Goal: Information Seeking & Learning: Learn about a topic

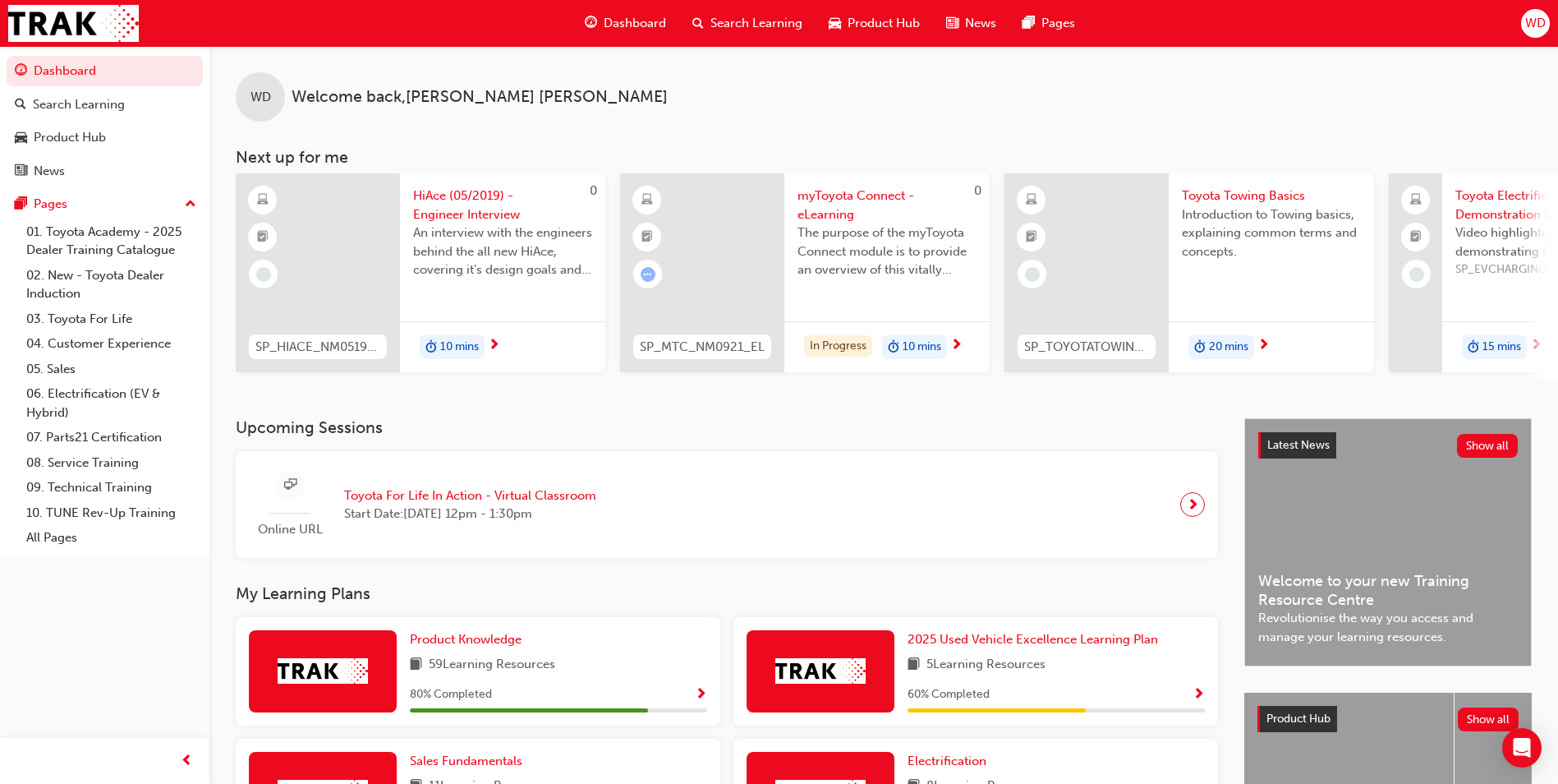
click at [630, 18] on span "Dashboard" at bounding box center [635, 23] width 63 height 18
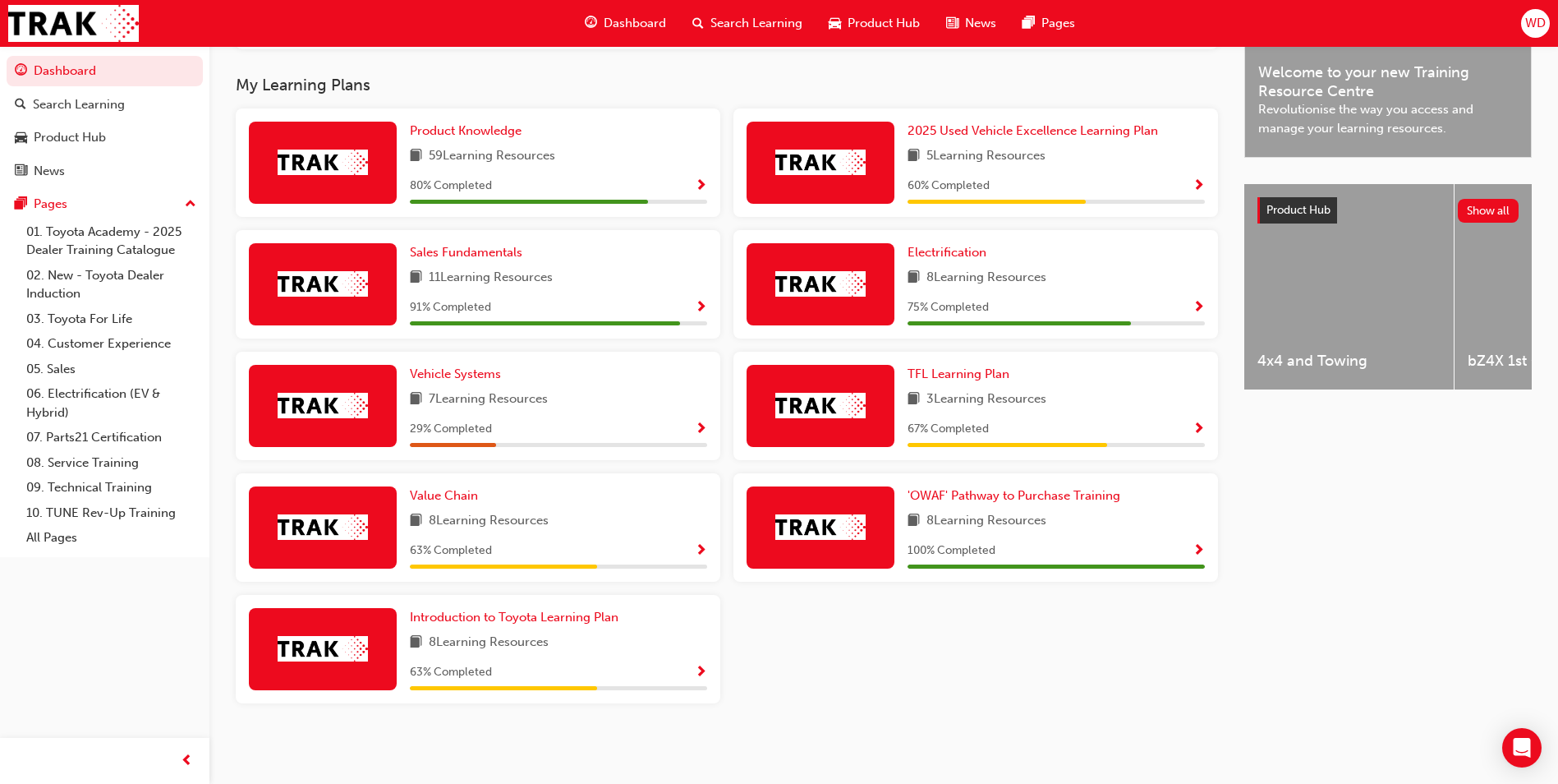
scroll to position [515, 0]
click at [474, 123] on span "Product Knowledge" at bounding box center [465, 130] width 112 height 15
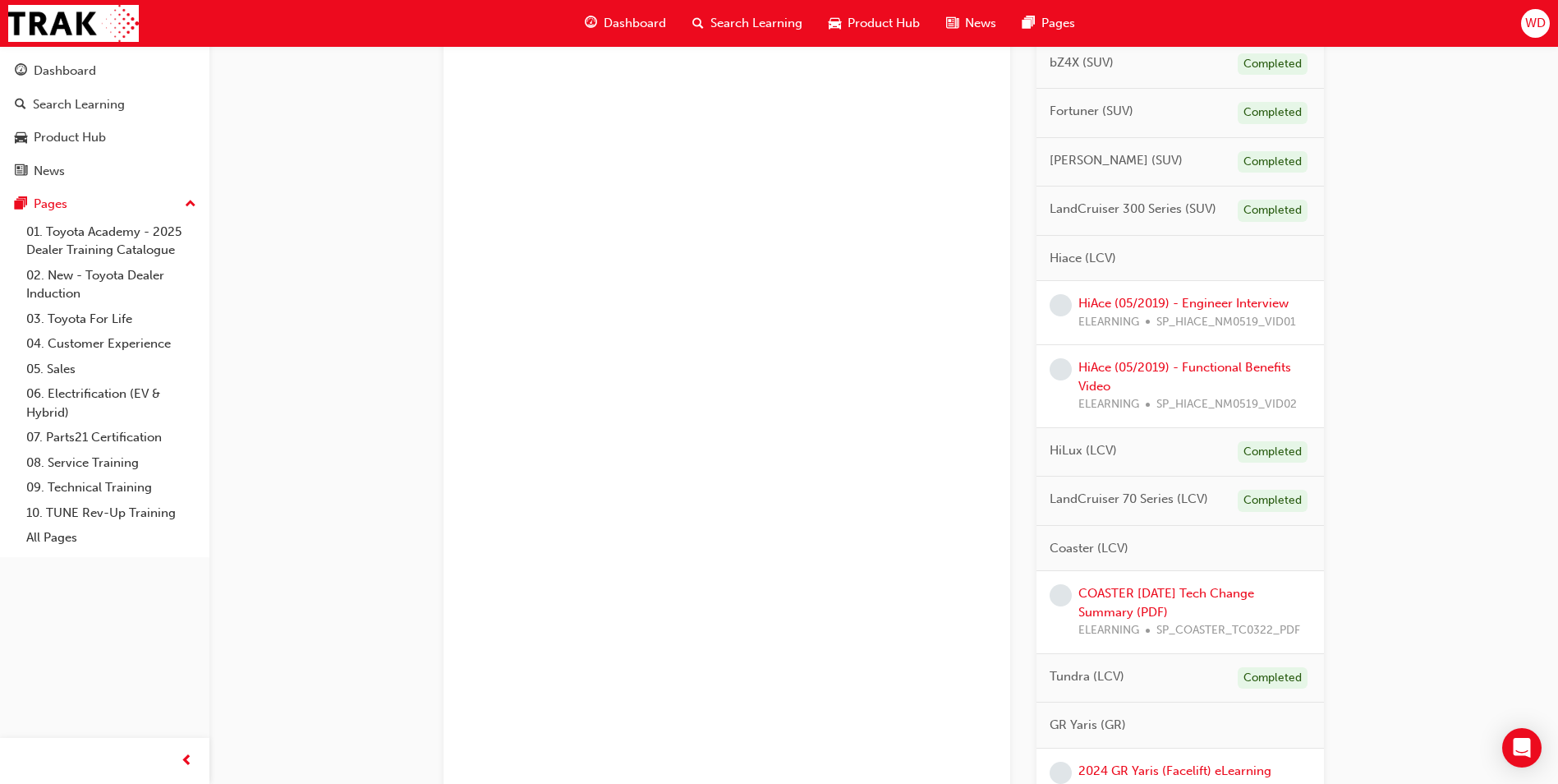
scroll to position [657, 0]
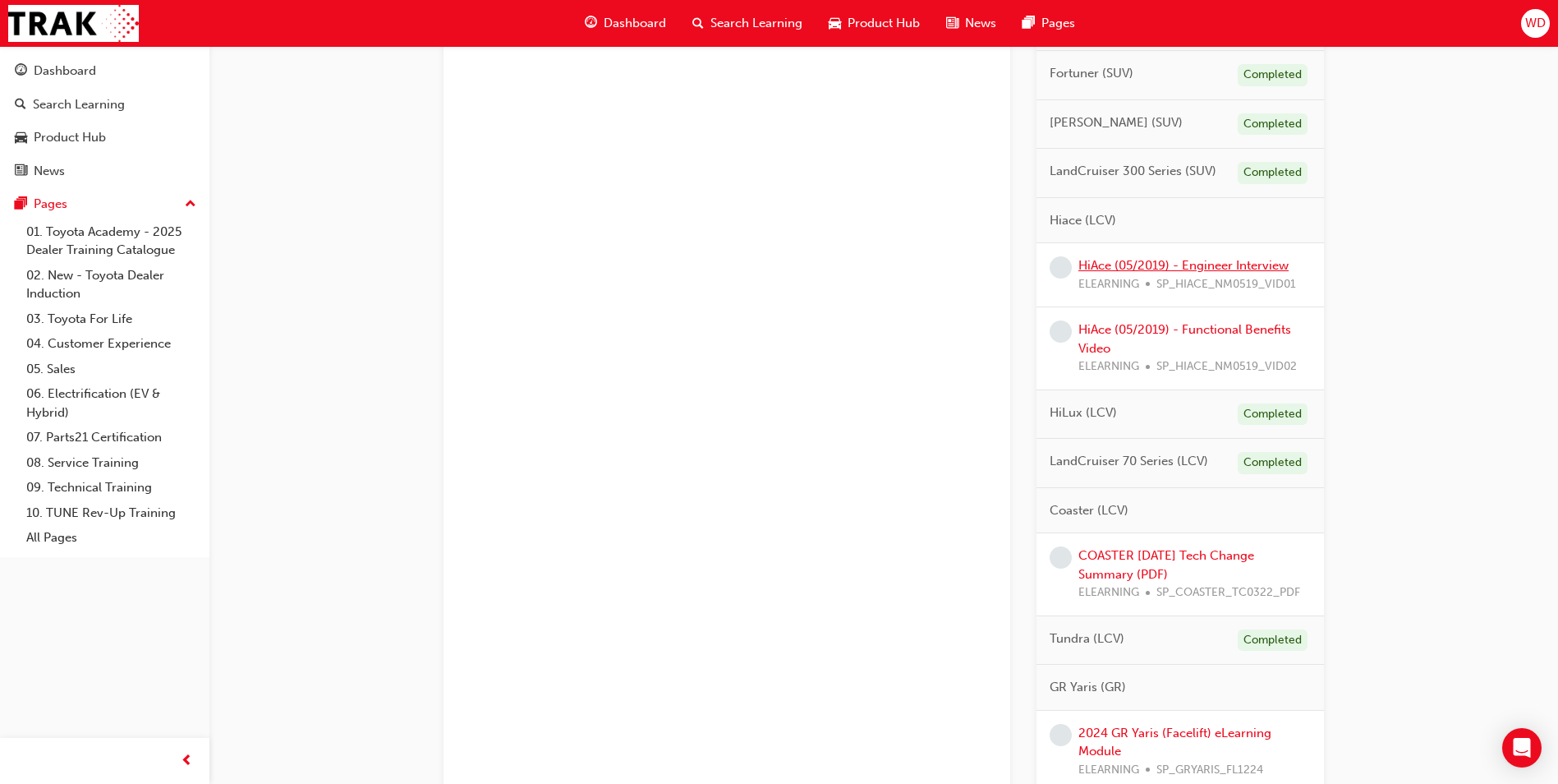
click at [1211, 260] on link "HiAce (05/2019) - Engineer Interview" at bounding box center [1184, 265] width 210 height 15
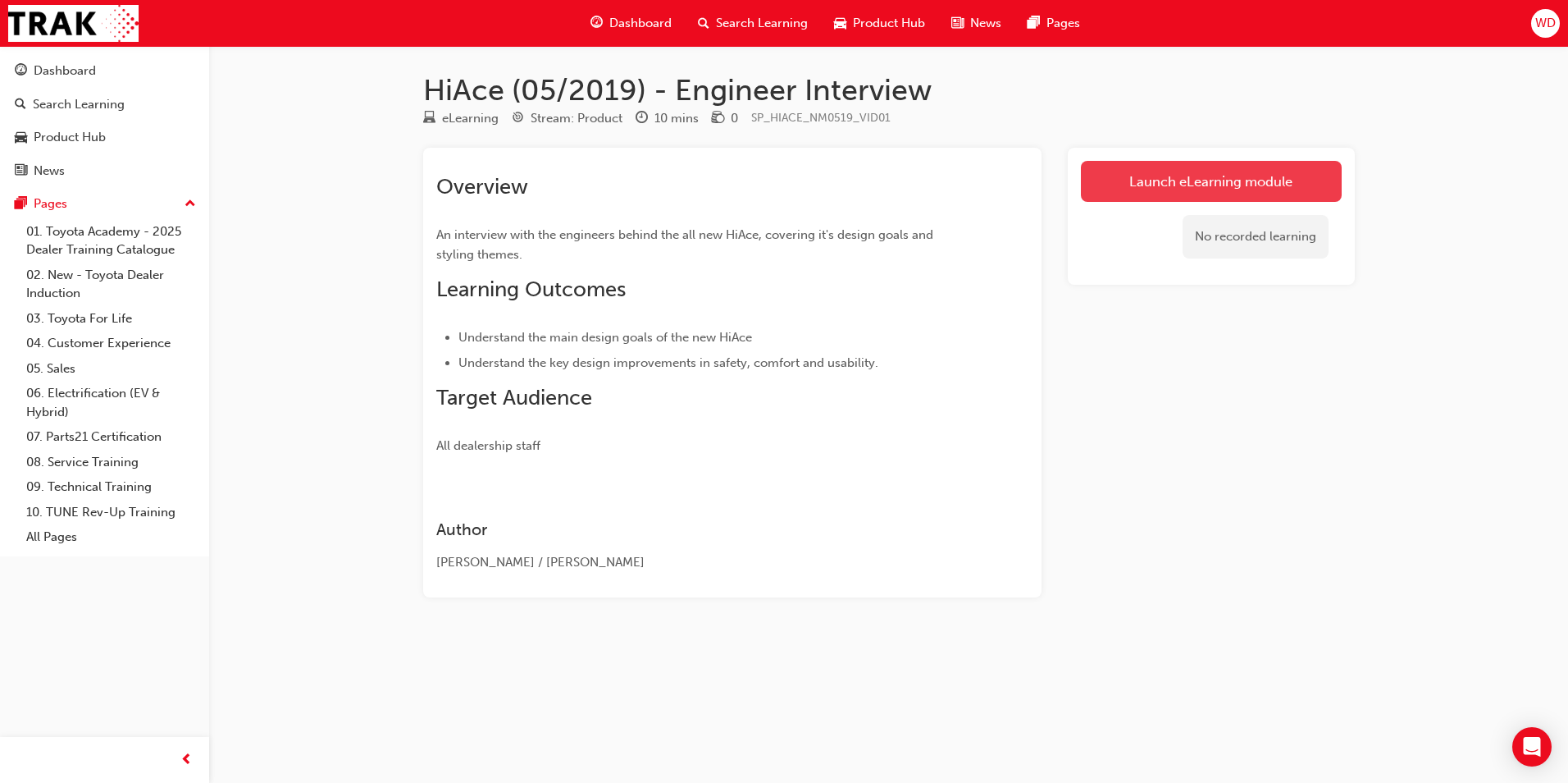
click at [1221, 184] on link "Launch eLearning module" at bounding box center [1211, 181] width 261 height 41
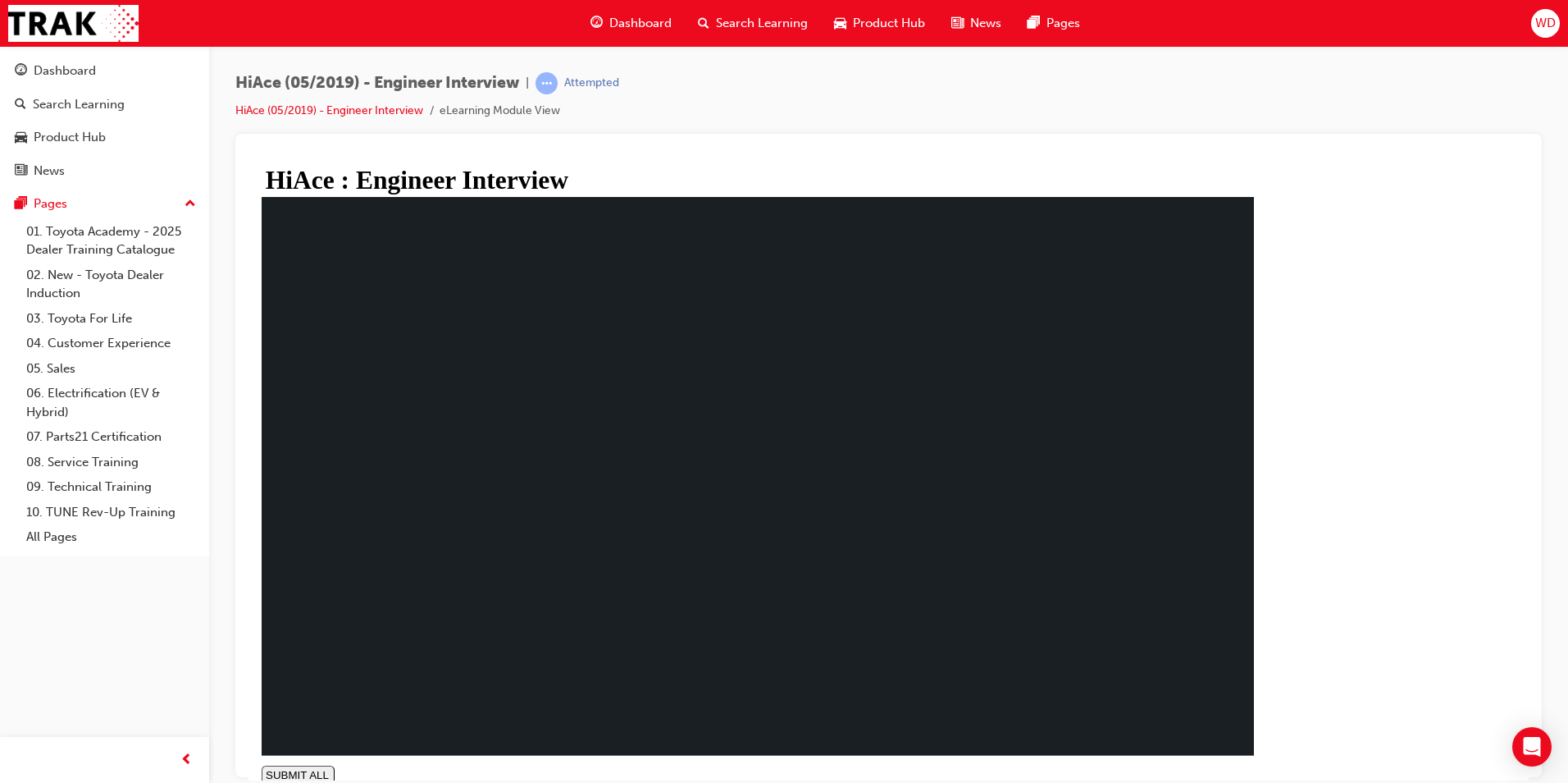
click at [272, 782] on polygon at bounding box center [269, 789] width 6 height 9
type input "0.035"
type input "1"
type input "0.035"
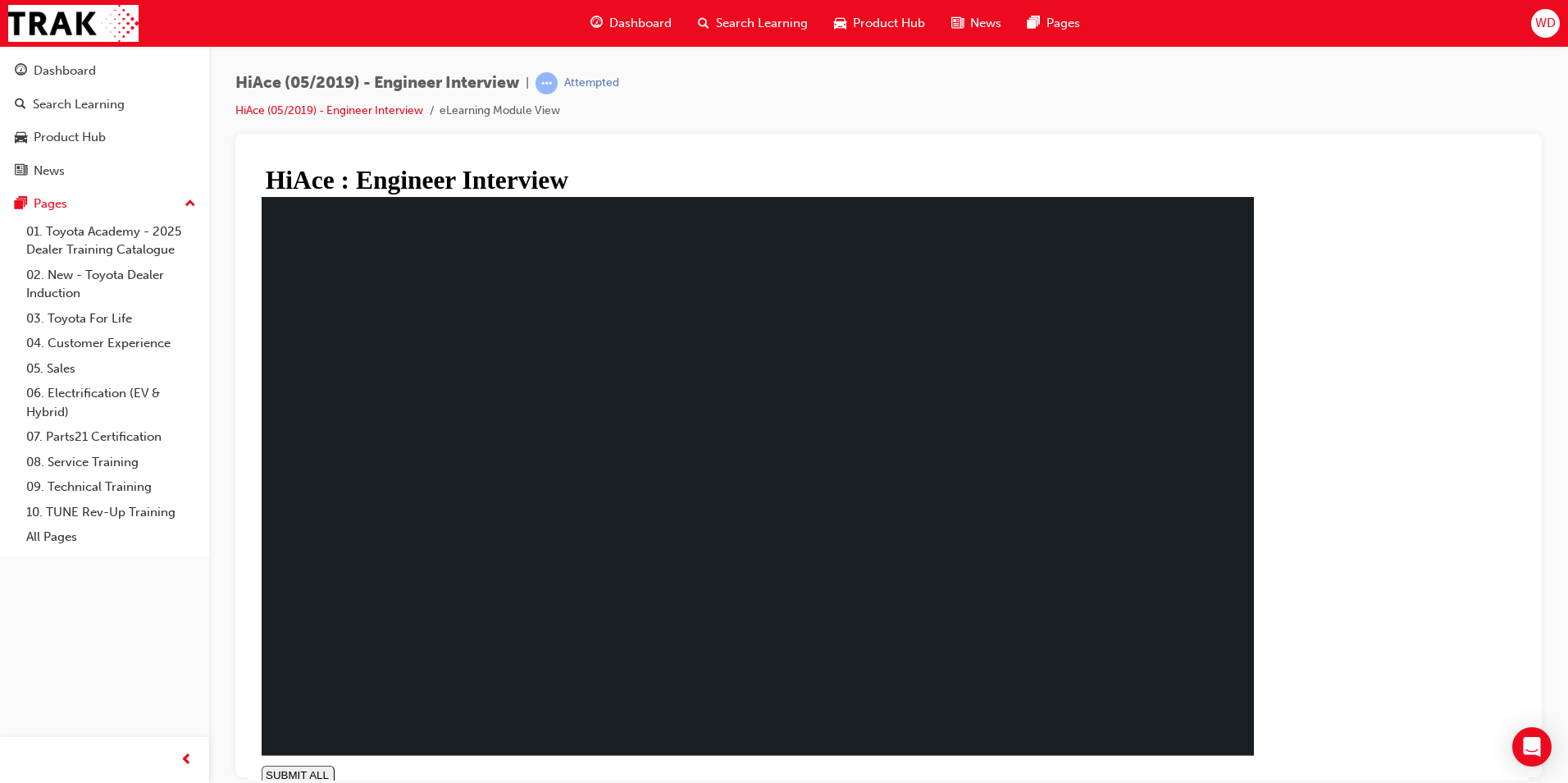
drag, startPoint x: 406, startPoint y: 721, endPoint x: 415, endPoint y: 665, distance: 56.7
type input "1"
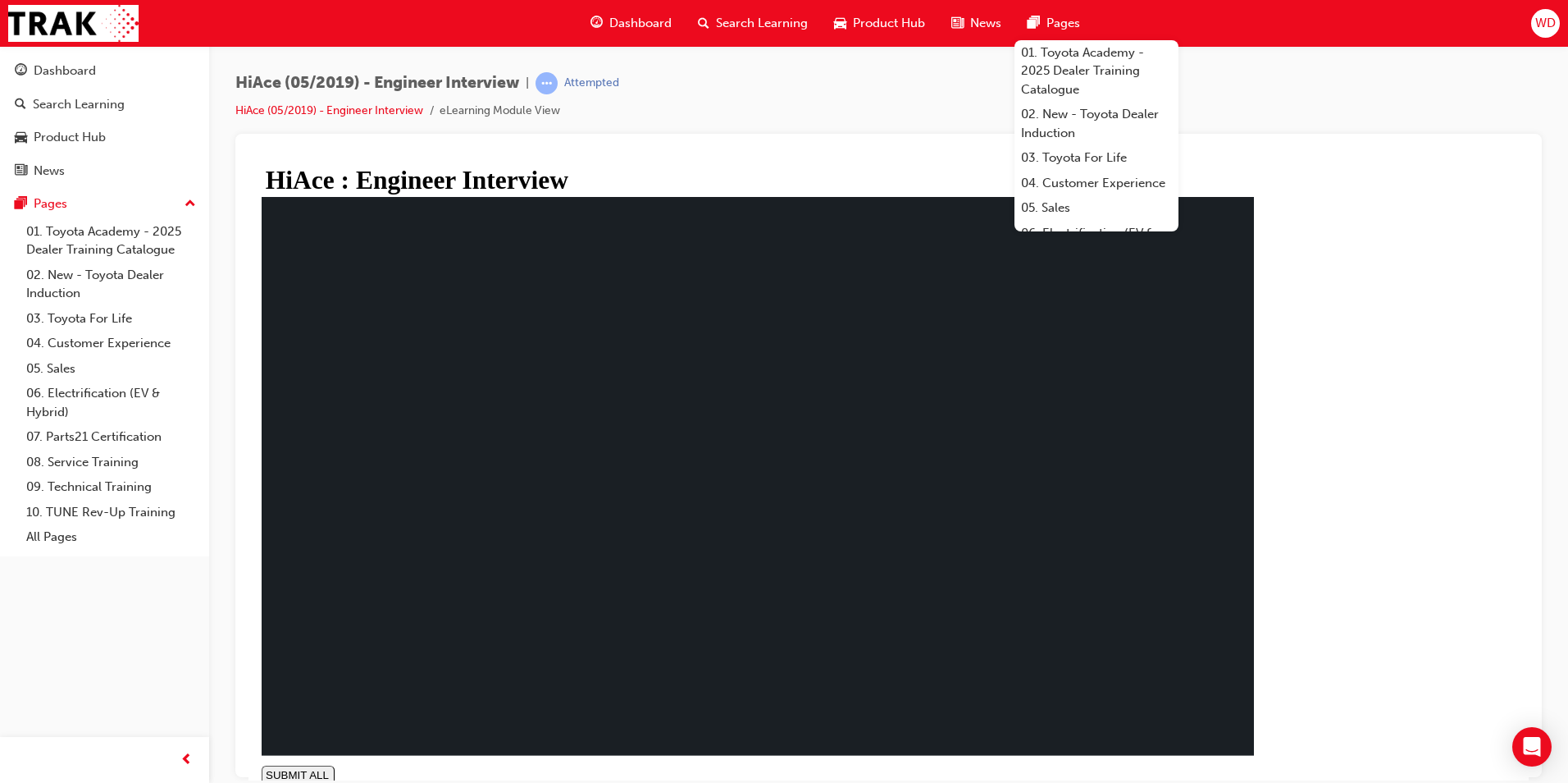
type input "1"
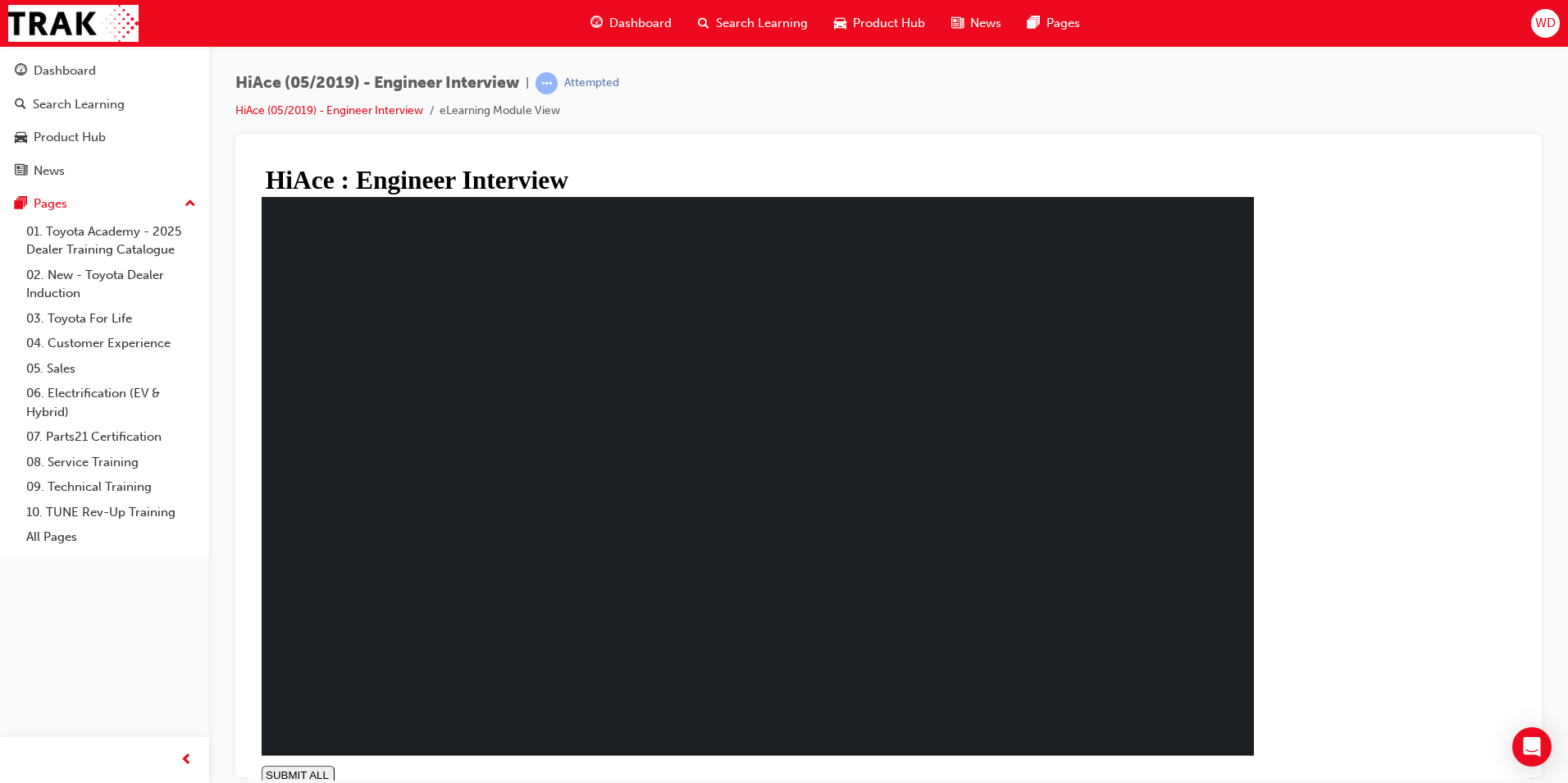
click at [288, 112] on link "HiAce (05/2019) - Engineer Interview" at bounding box center [329, 110] width 187 height 14
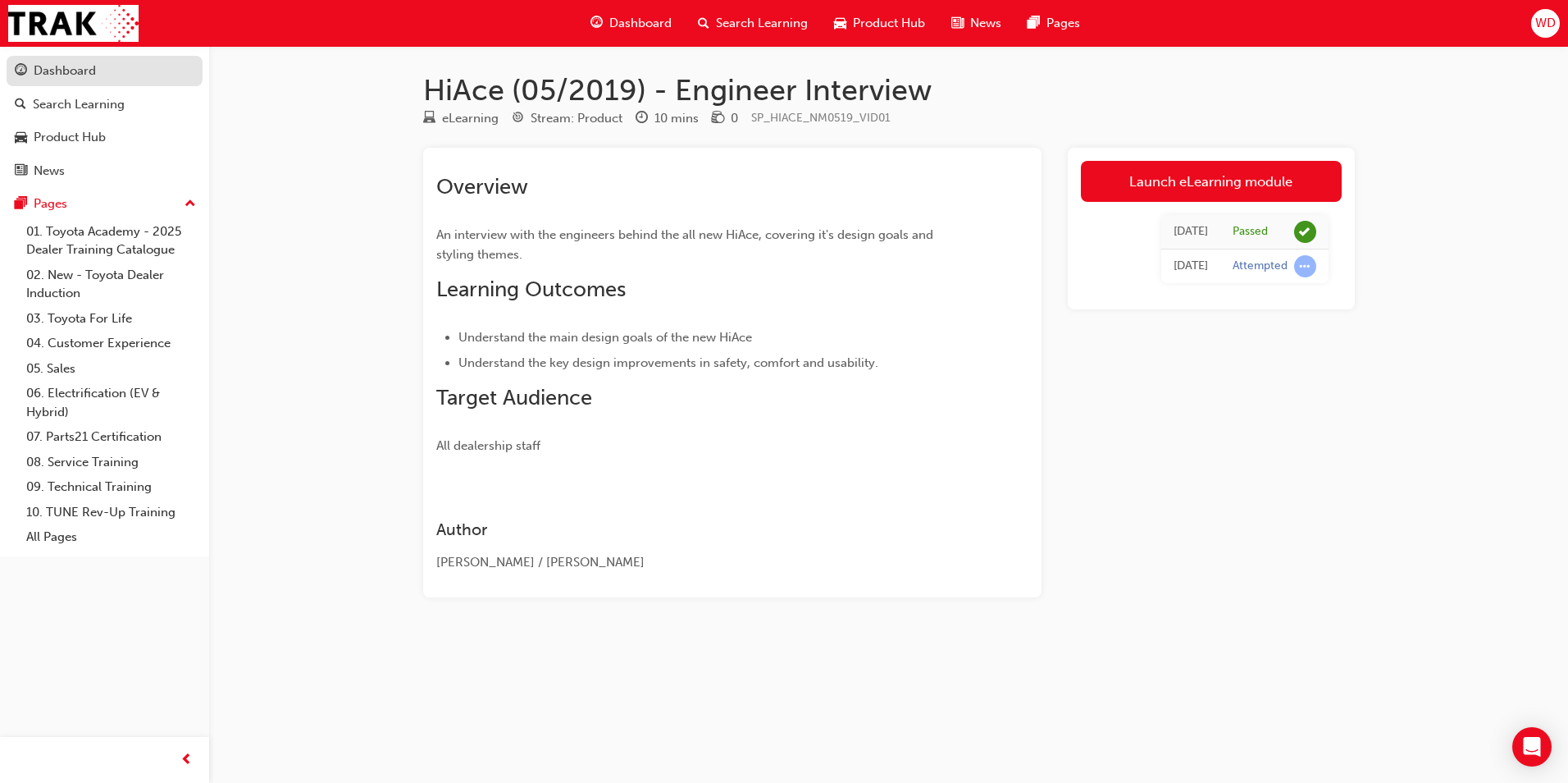
click at [93, 73] on div "Dashboard" at bounding box center [65, 71] width 63 height 18
